Goal: Check status

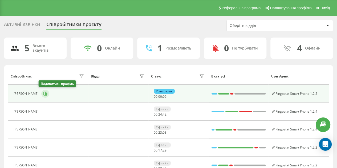
click at [43, 93] on icon at bounding box center [45, 94] width 4 height 4
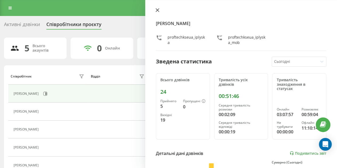
click at [157, 9] on icon at bounding box center [158, 10] width 4 height 4
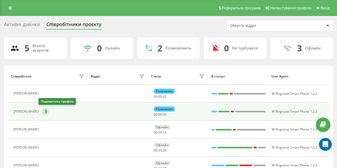
click at [45, 111] on icon at bounding box center [45, 111] width 1 height 3
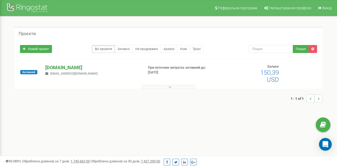
click at [54, 67] on p "[DOMAIN_NAME]" at bounding box center [92, 67] width 94 height 7
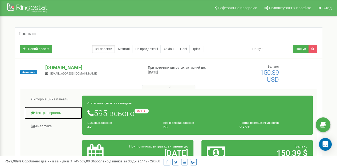
click at [40, 114] on link "Центр звернень" at bounding box center [53, 113] width 58 height 13
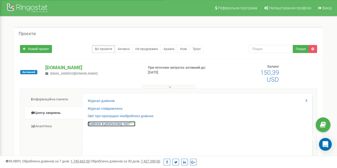
click at [113, 125] on link "Дзвінки в реальному часі NEW" at bounding box center [112, 124] width 48 height 5
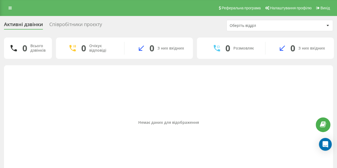
click at [75, 23] on div "Співробітники проєкту" at bounding box center [75, 26] width 53 height 8
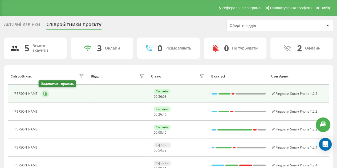
click at [43, 94] on icon at bounding box center [45, 94] width 4 height 4
